Goal: Information Seeking & Learning: Find specific fact

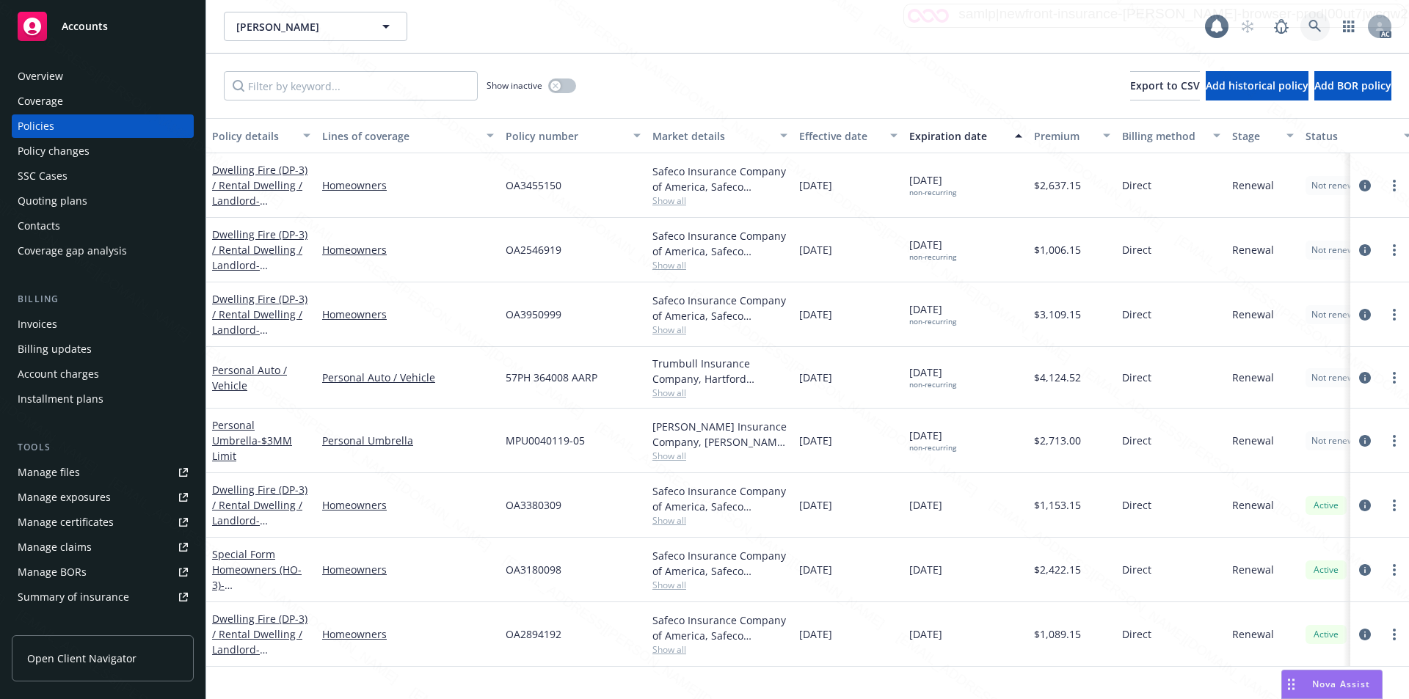
click at [1315, 30] on icon at bounding box center [1314, 26] width 13 height 13
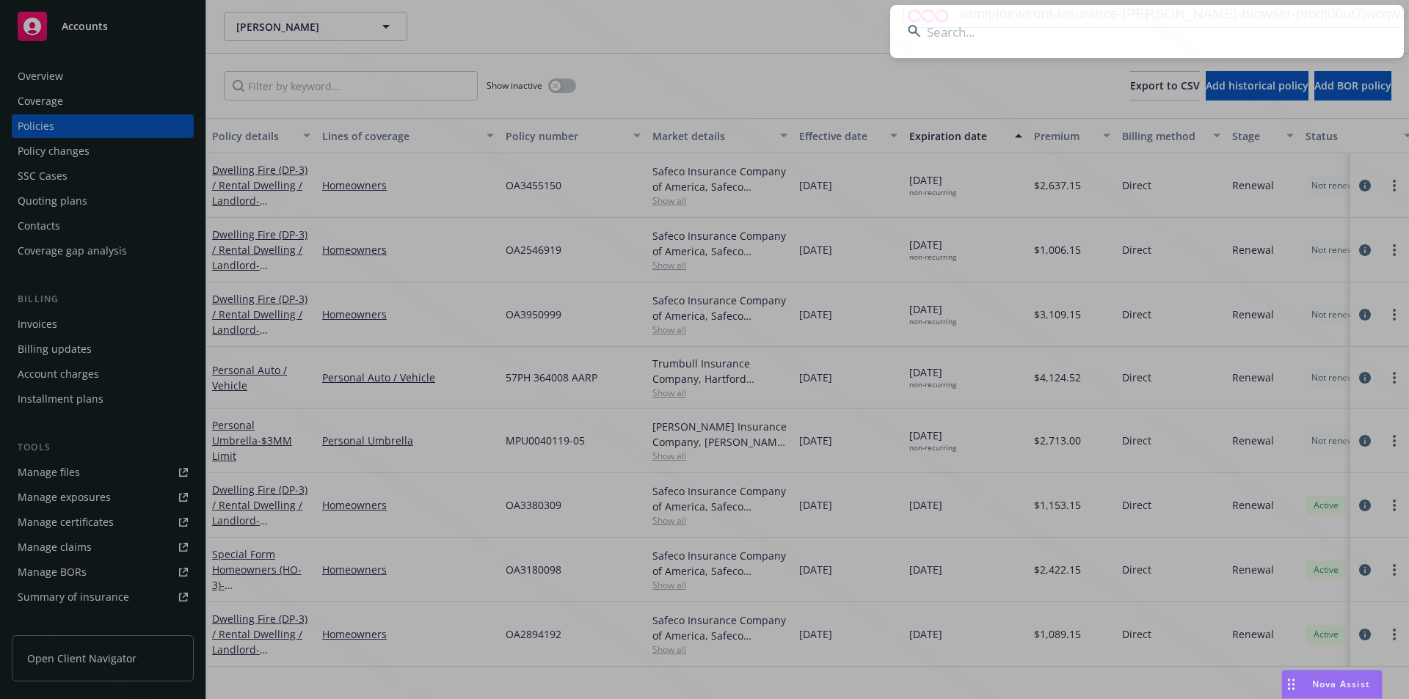
click at [961, 28] on input at bounding box center [1147, 31] width 514 height 53
click at [983, 36] on input "Max and [PERSON_NAME]" at bounding box center [1147, 31] width 514 height 53
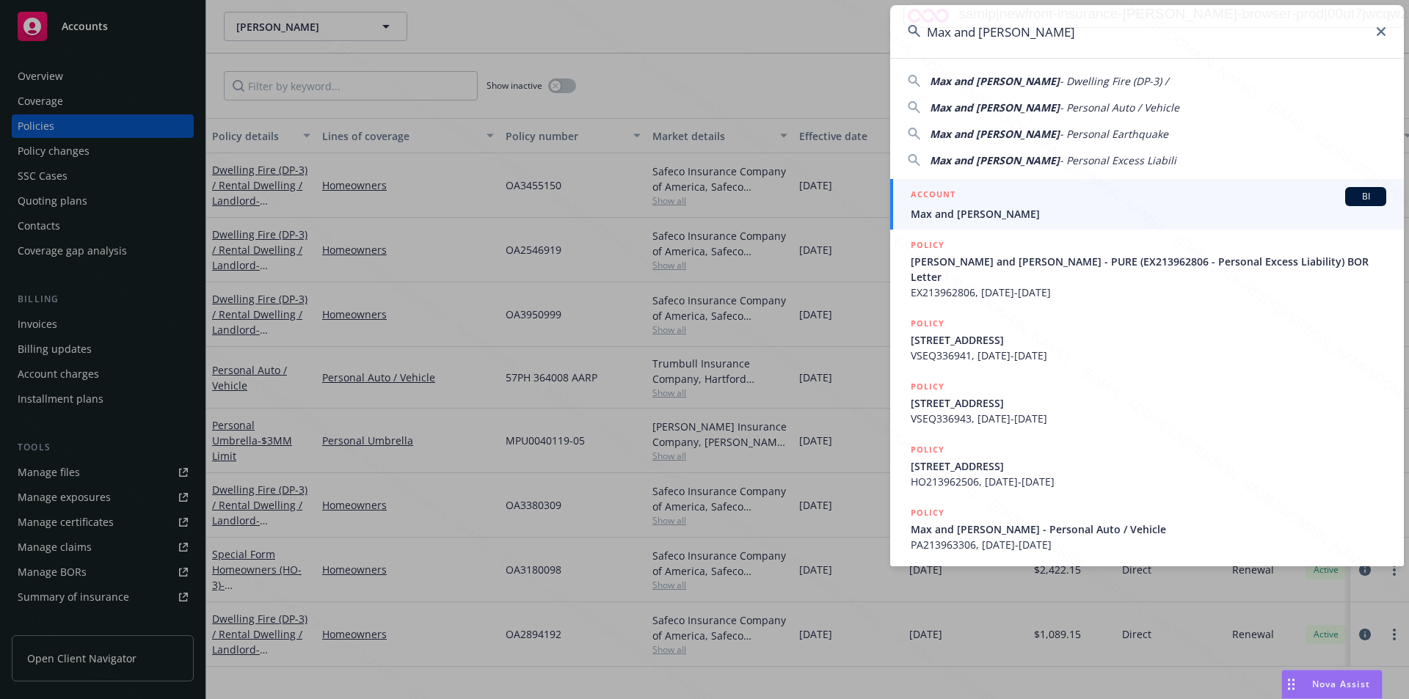
click at [1071, 101] on span "- Personal Auto / Vehicle" at bounding box center [1120, 108] width 120 height 14
type input "Max and [PERSON_NAME] - Personal Auto / Vehicle"
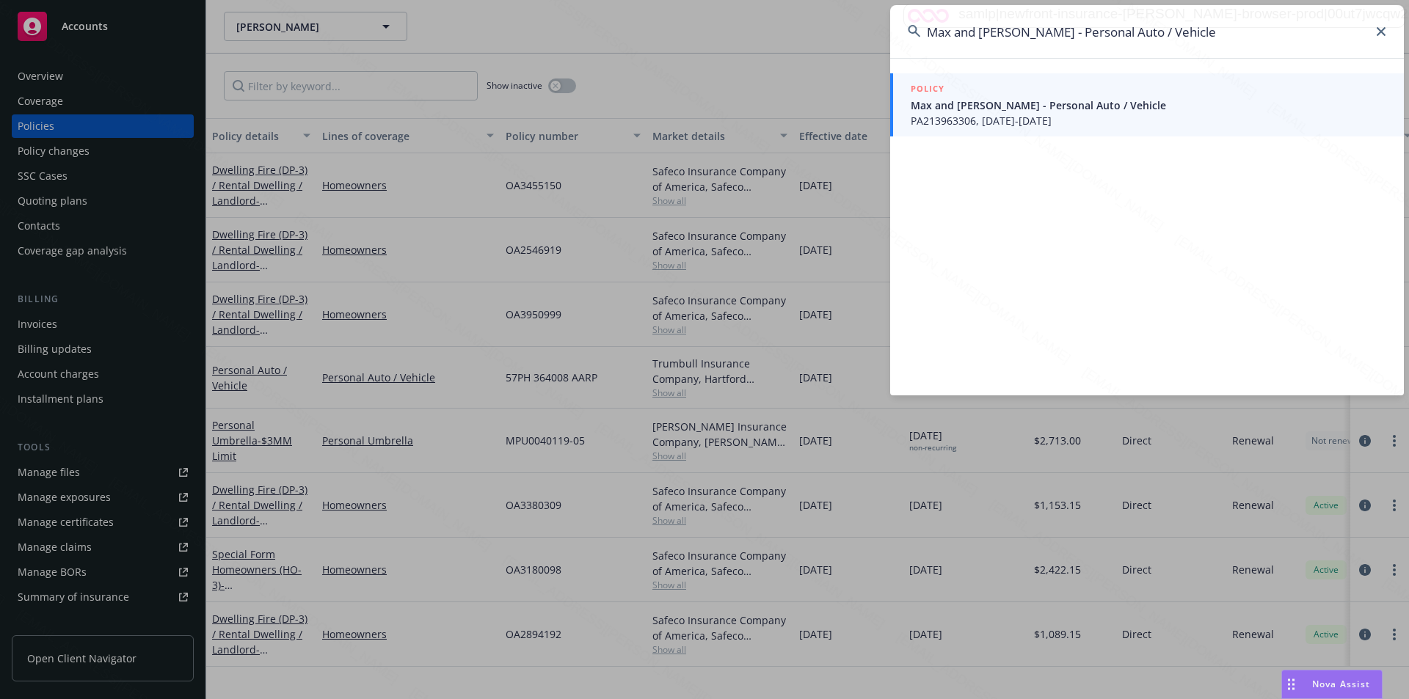
click at [1020, 113] on span "PA213963306, [DATE]-[DATE]" at bounding box center [1149, 120] width 476 height 15
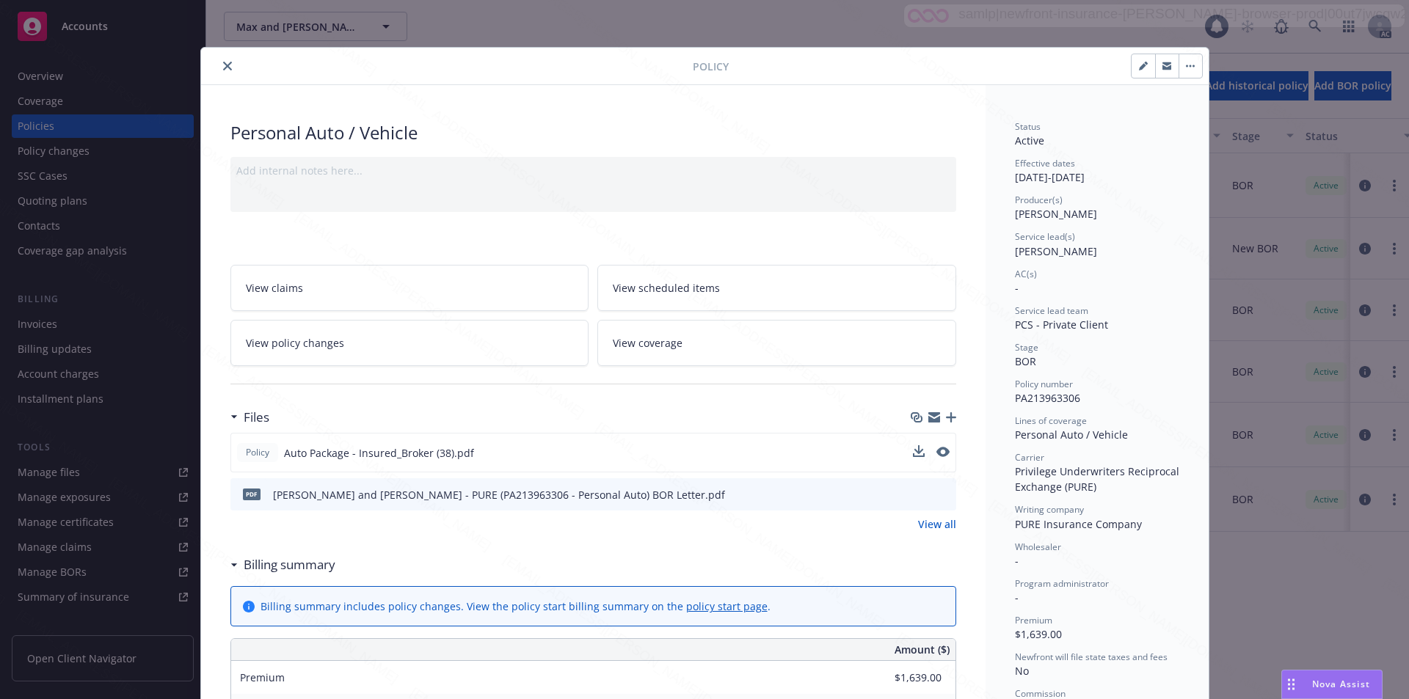
click at [837, 443] on div "Policy Auto Package - Insured_Broker (38).pdf" at bounding box center [593, 453] width 726 height 40
click at [911, 448] on icon "download file" at bounding box center [917, 452] width 12 height 12
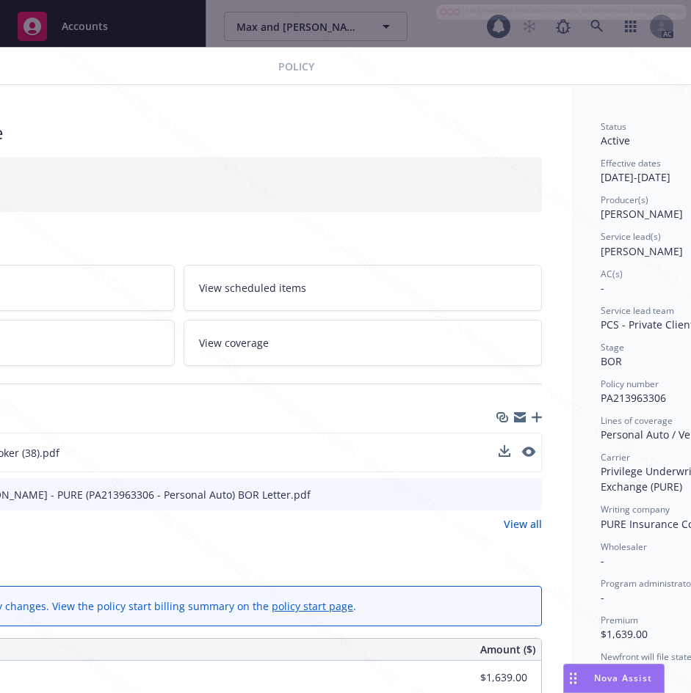
scroll to position [0, 329]
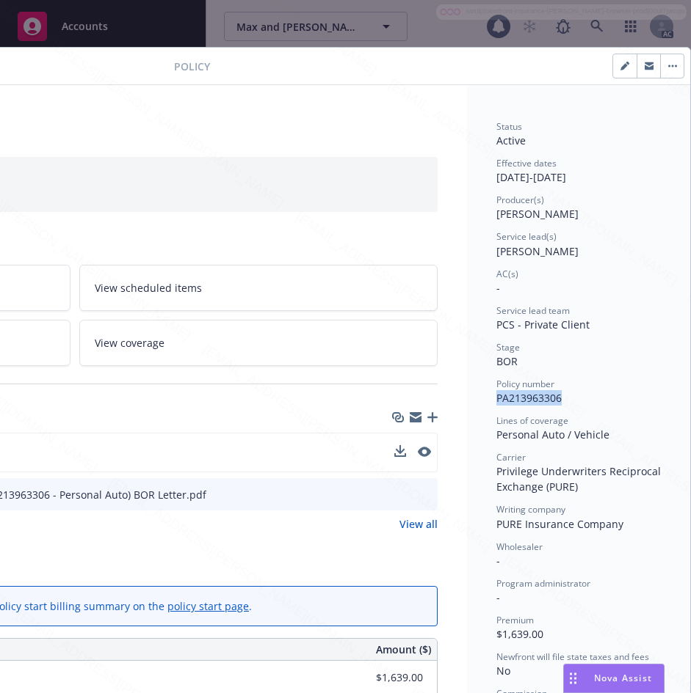
drag, startPoint x: 484, startPoint y: 396, endPoint x: 553, endPoint y: 396, distance: 69.7
click at [553, 396] on div "Status Active Effective dates [DATE] - [DATE] Producer(s) [PERSON_NAME] Service…" at bounding box center [578, 654] width 223 height 1139
copy span "PA213963306"
drag, startPoint x: 540, startPoint y: 180, endPoint x: 487, endPoint y: 182, distance: 52.9
click at [496, 182] on div "Effective dates [DATE] - [DATE]" at bounding box center [578, 171] width 164 height 28
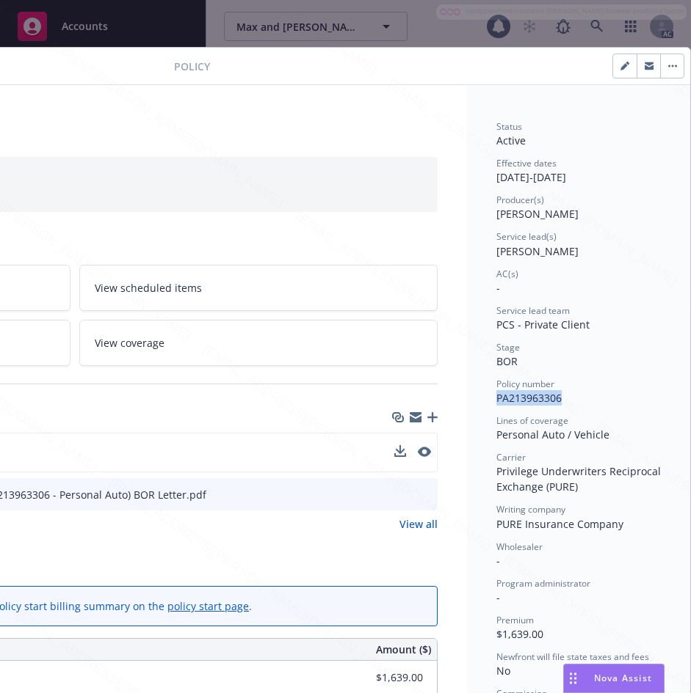
copy div "[DATE]"
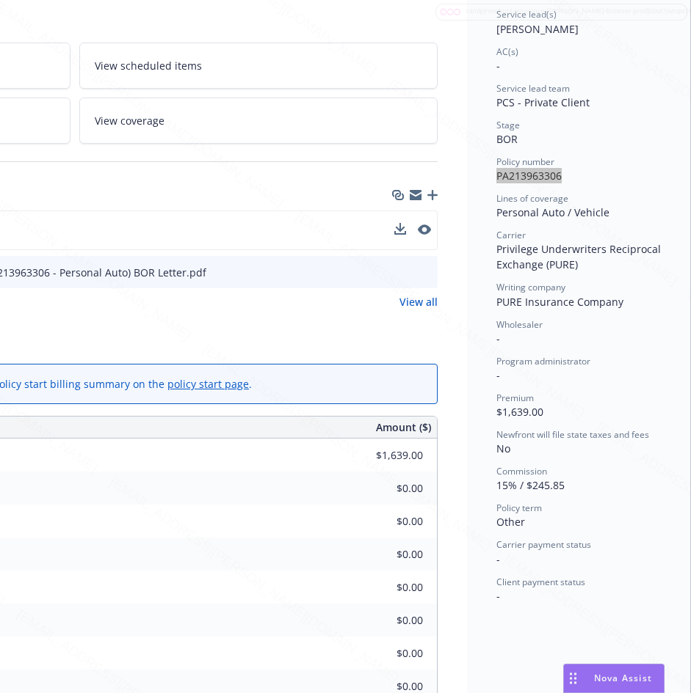
scroll to position [76, 329]
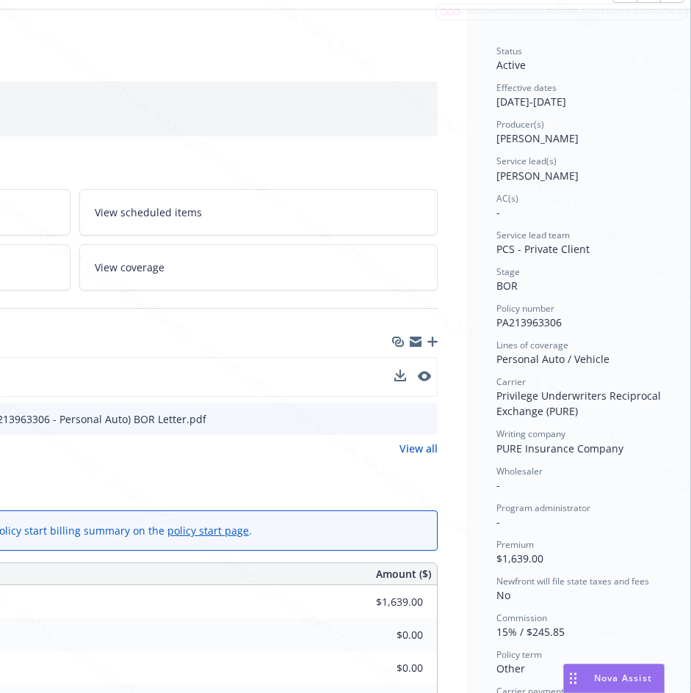
click at [254, 679] on div "Surplus lines state fee $0.00" at bounding box center [74, 668] width 724 height 33
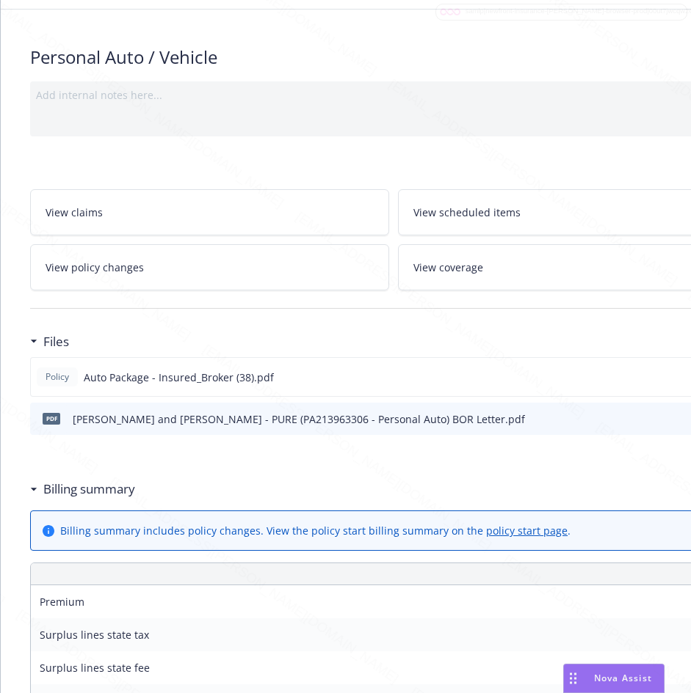
scroll to position [0, 0]
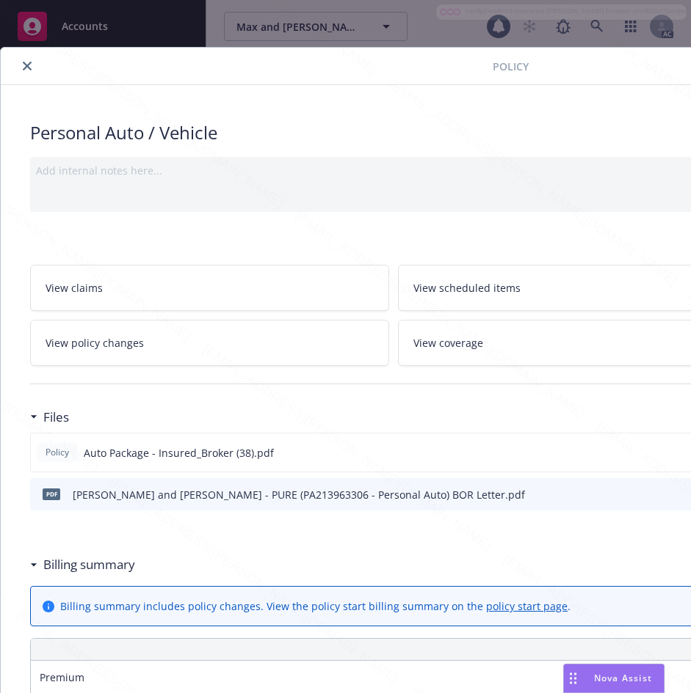
click at [22, 62] on button "close" at bounding box center [27, 66] width 18 height 18
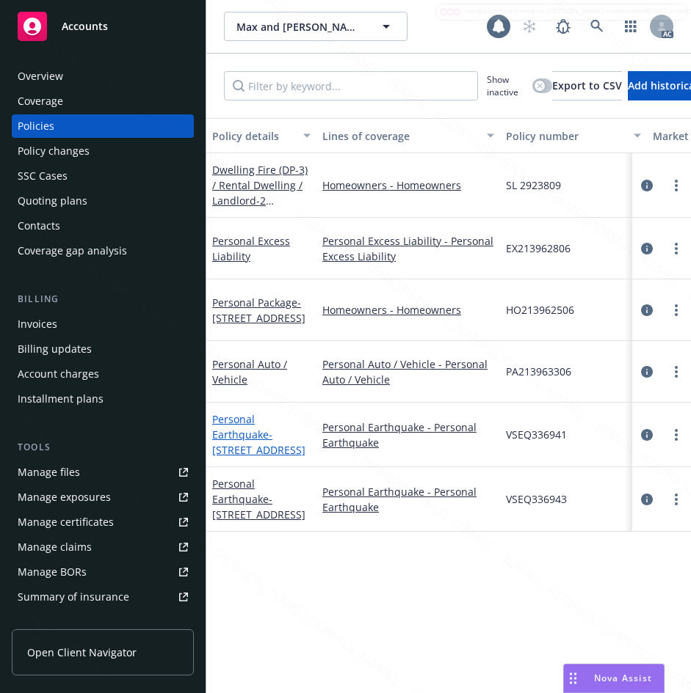
click at [255, 433] on link "Personal Earthquake - [STREET_ADDRESS]" at bounding box center [258, 434] width 93 height 45
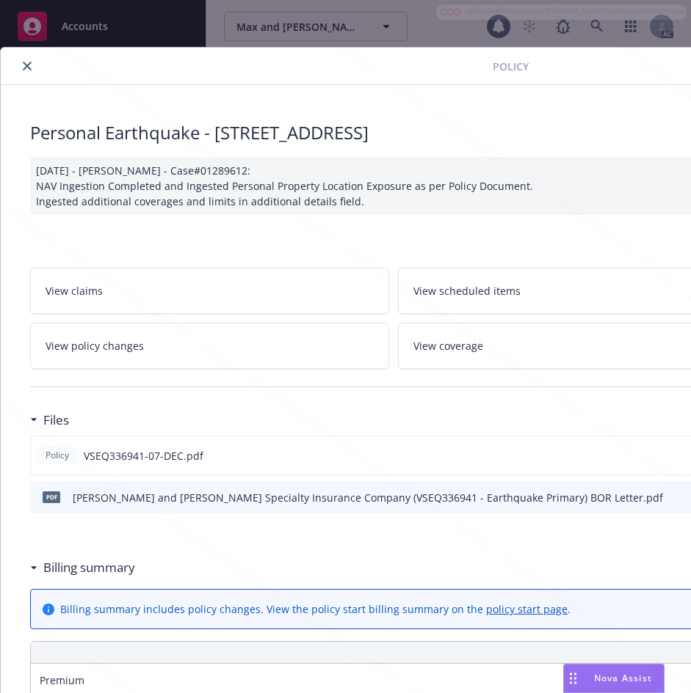
click at [26, 73] on button "close" at bounding box center [27, 66] width 18 height 18
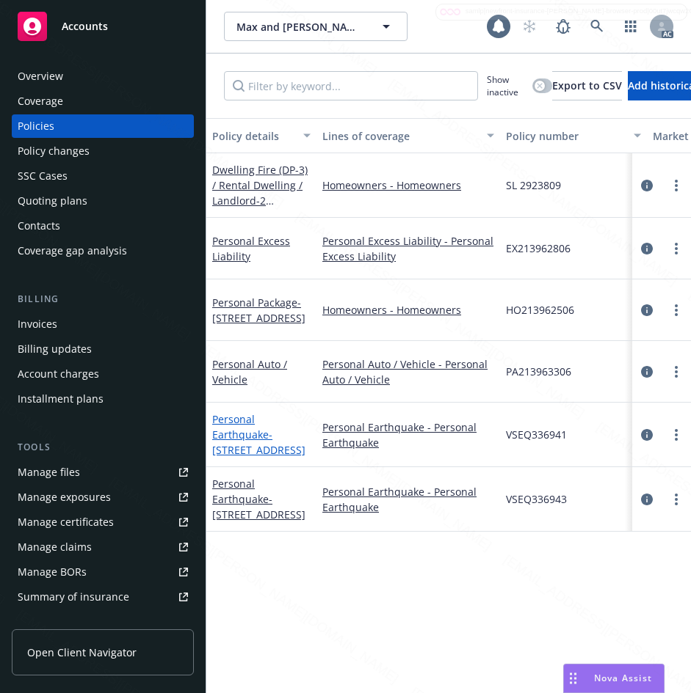
click at [244, 434] on link "Personal Earthquake - [STREET_ADDRESS]" at bounding box center [258, 434] width 93 height 45
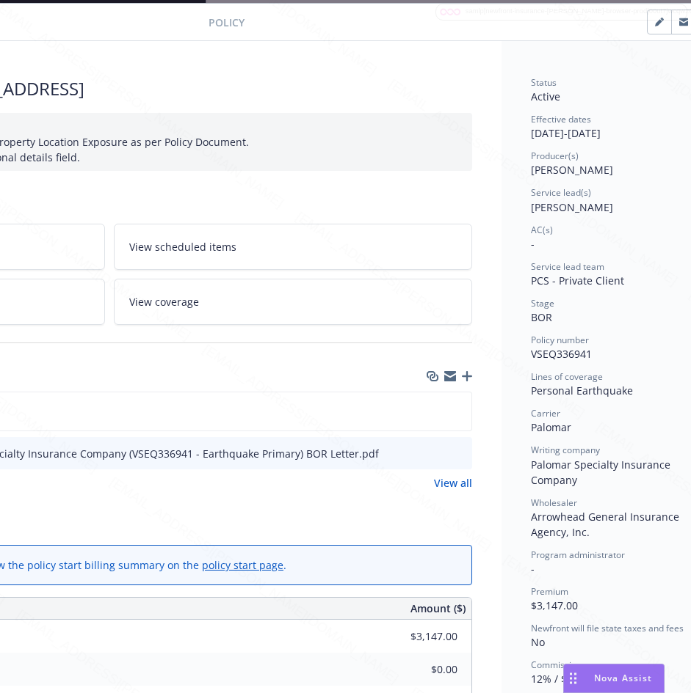
scroll to position [44, 0]
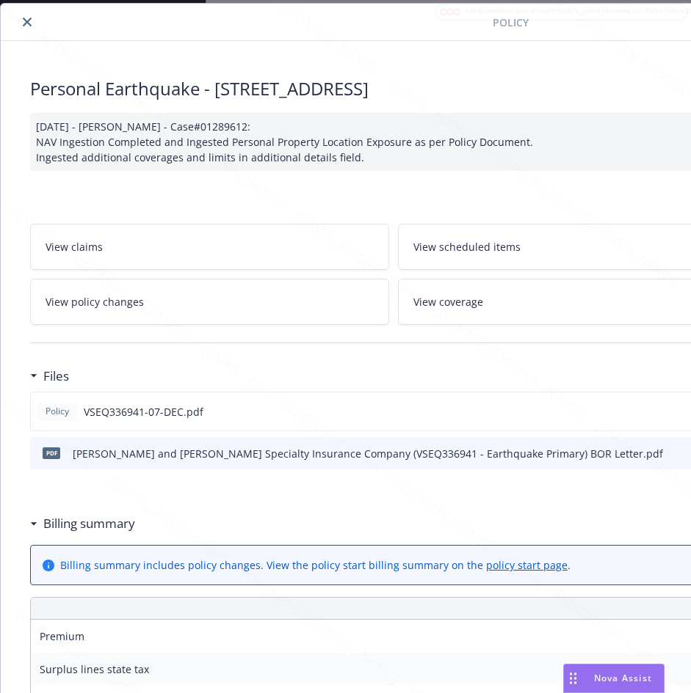
click at [26, 18] on icon "close" at bounding box center [27, 22] width 9 height 9
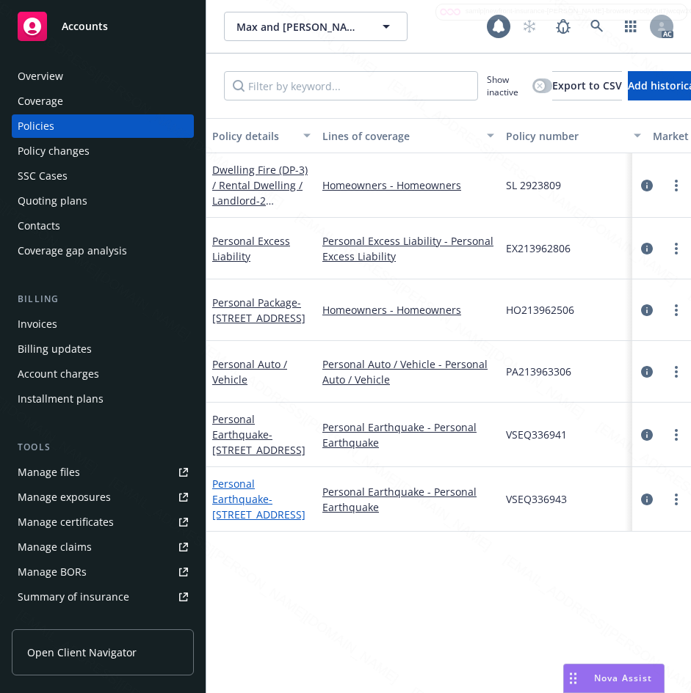
click at [255, 506] on link "Personal Earthquake - [STREET_ADDRESS]" at bounding box center [258, 499] width 93 height 45
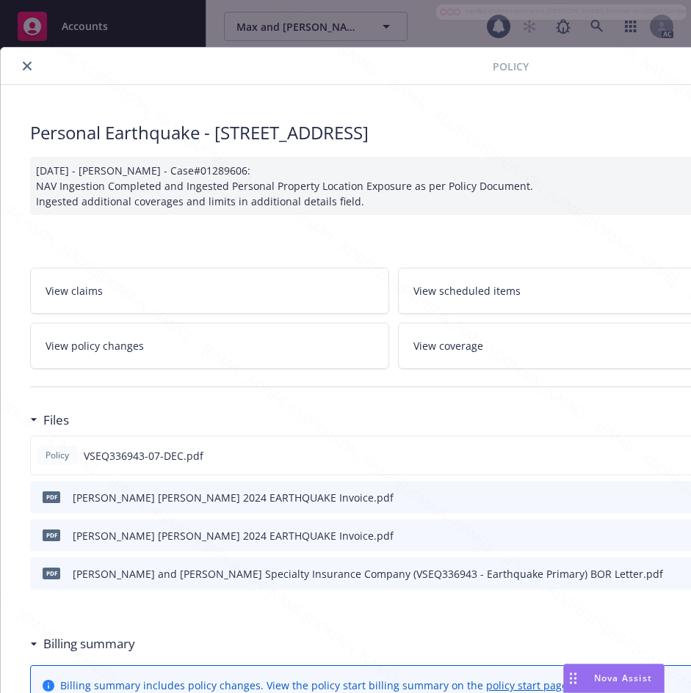
click at [21, 70] on button "close" at bounding box center [27, 66] width 18 height 18
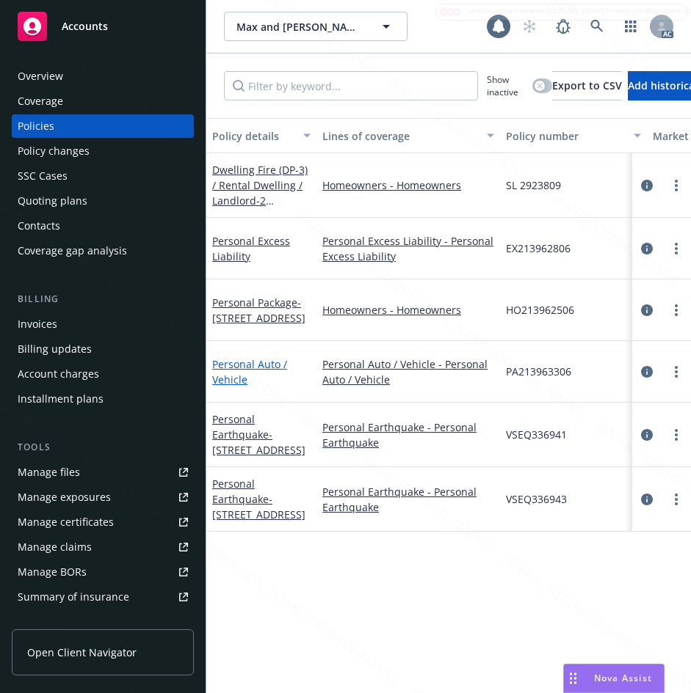
click at [242, 372] on link "Personal Auto / Vehicle" at bounding box center [249, 371] width 75 height 29
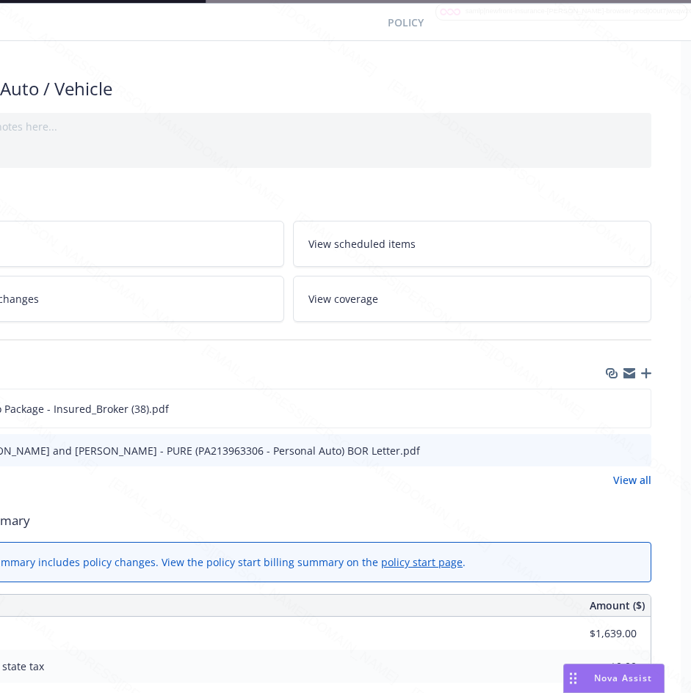
scroll to position [44, 0]
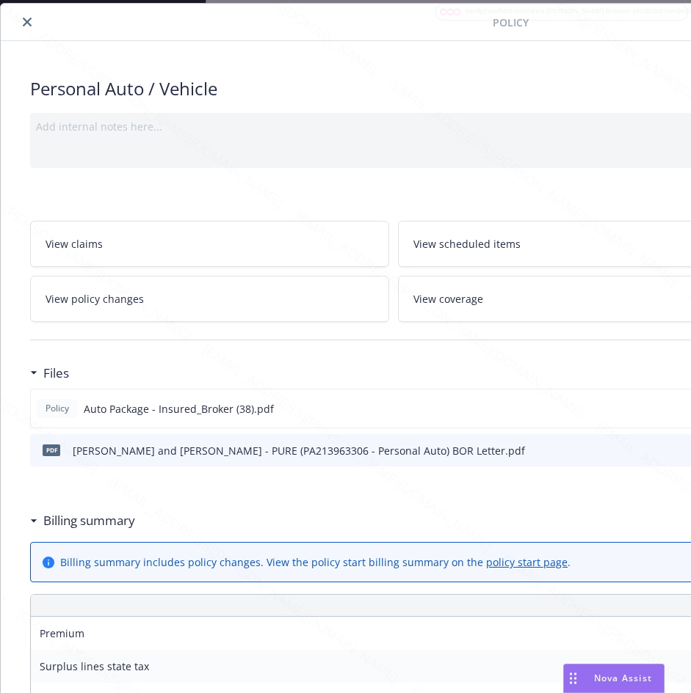
click at [30, 27] on button "close" at bounding box center [27, 22] width 18 height 18
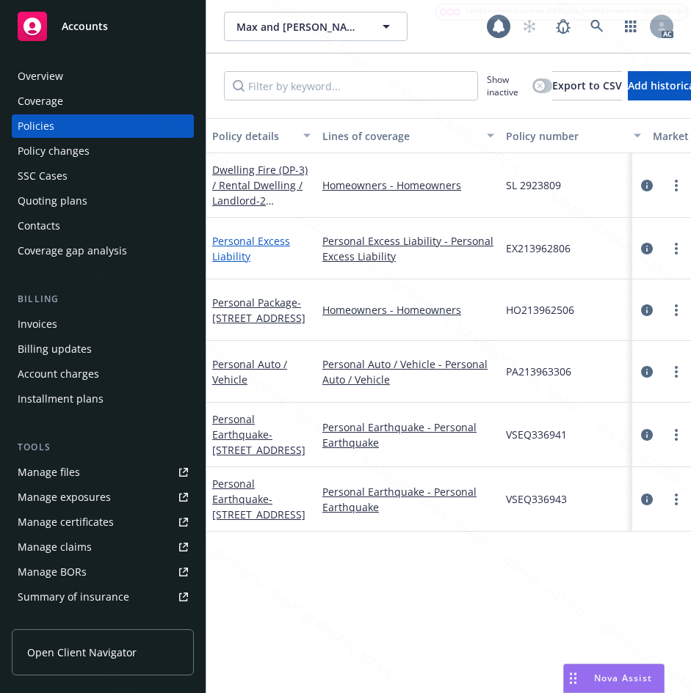
click at [247, 247] on link "Personal Excess Liability" at bounding box center [251, 248] width 78 height 29
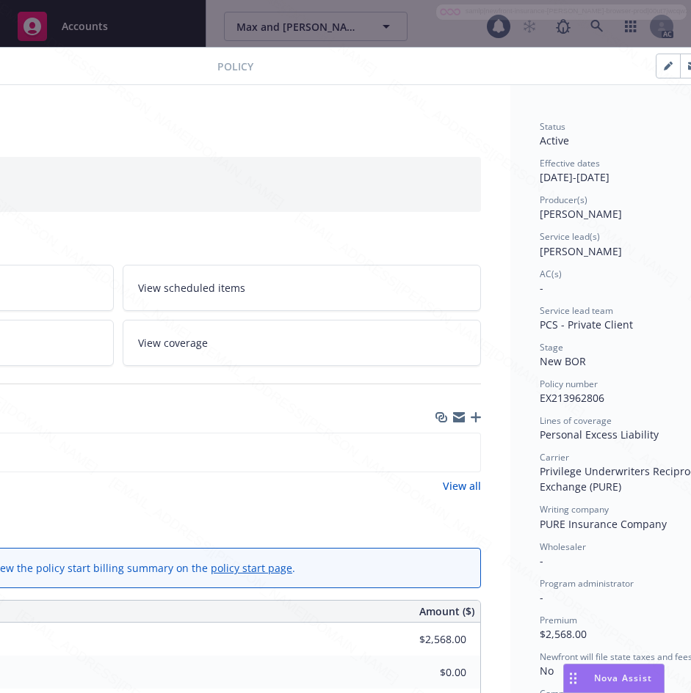
scroll to position [0, 329]
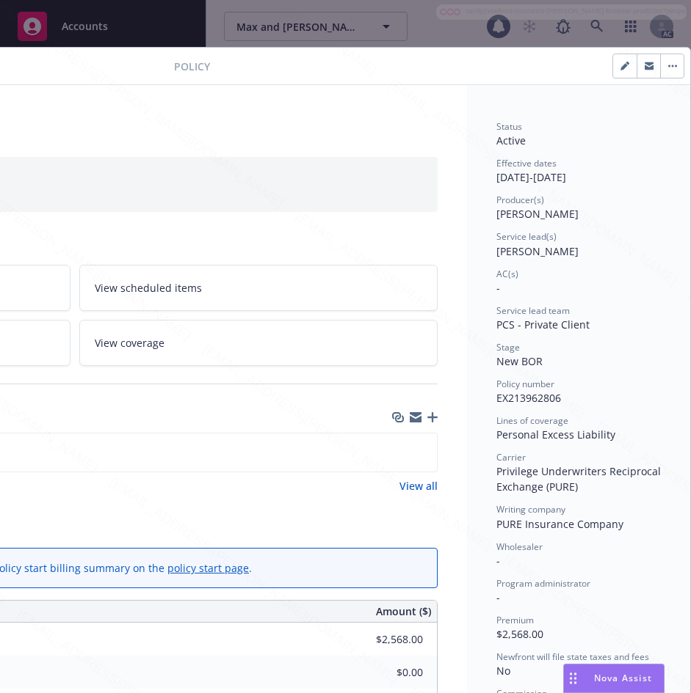
click at [666, 66] on button "button" at bounding box center [671, 65] width 23 height 23
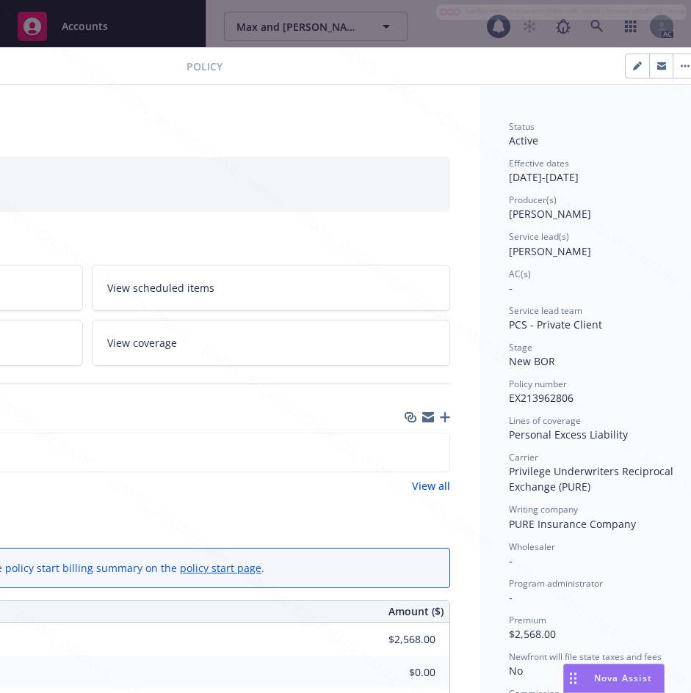
scroll to position [0, 0]
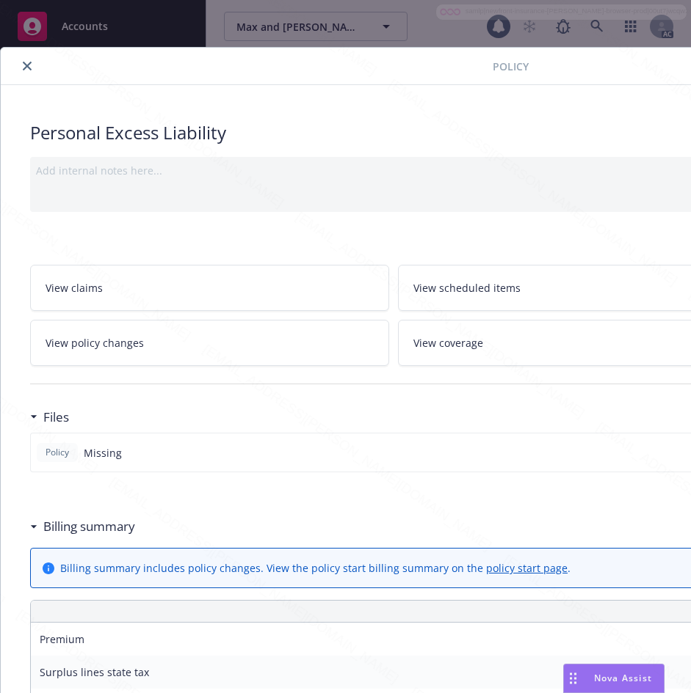
click at [23, 68] on icon "close" at bounding box center [27, 66] width 9 height 9
